Goal: Task Accomplishment & Management: Use online tool/utility

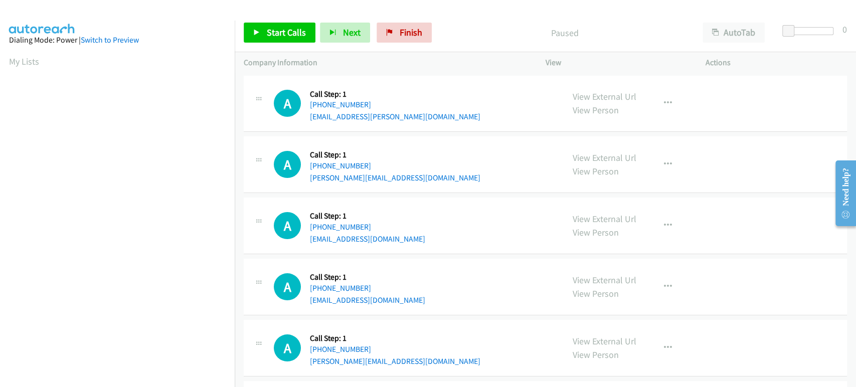
click at [720, 16] on div "Start Calls Pause Next Finish Paused AutoTab AutoTab 0" at bounding box center [545, 33] width 621 height 39
